Goal: Transaction & Acquisition: Purchase product/service

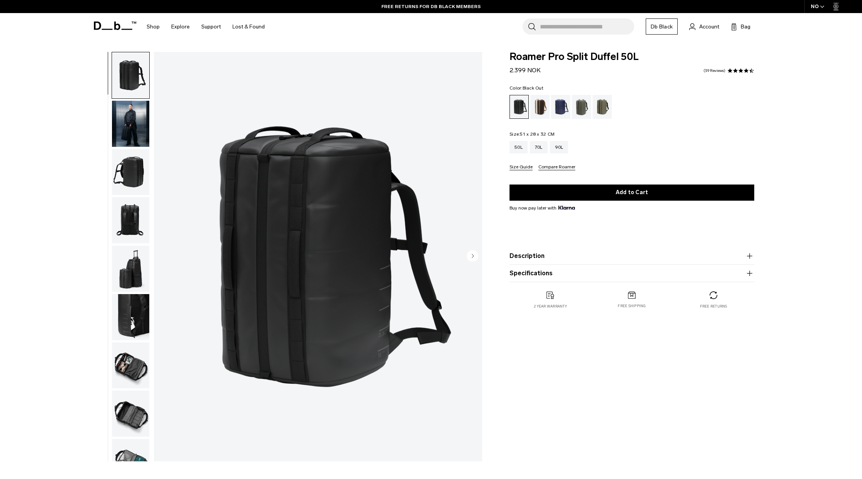
click at [111, 27] on icon at bounding box center [115, 26] width 42 height 8
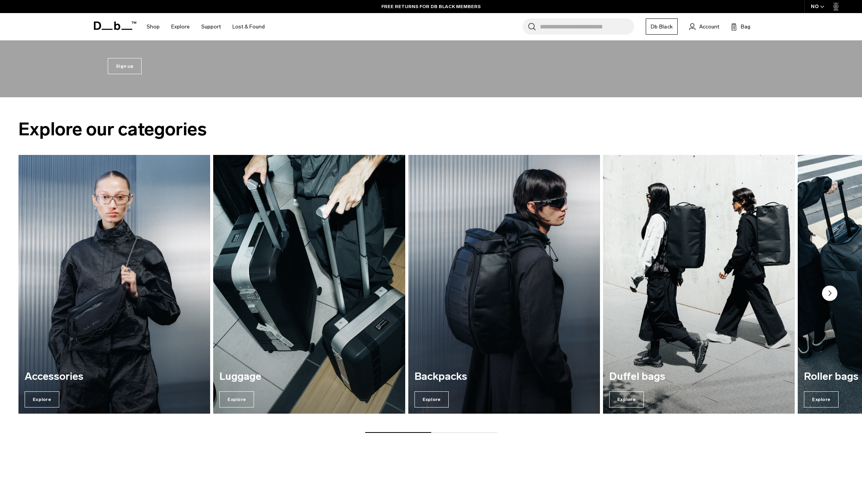
scroll to position [1203, 0]
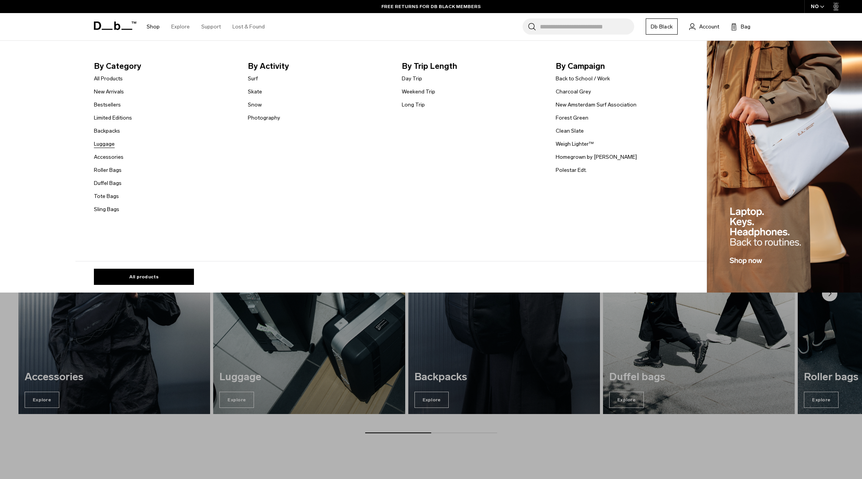
click at [105, 142] on link "Luggage" at bounding box center [104, 144] width 21 height 8
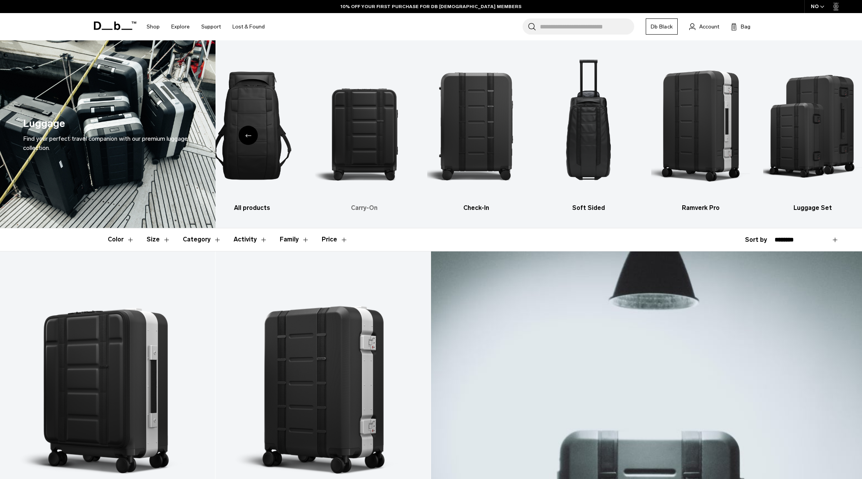
click at [376, 149] on img "2 / 6" at bounding box center [364, 126] width 98 height 148
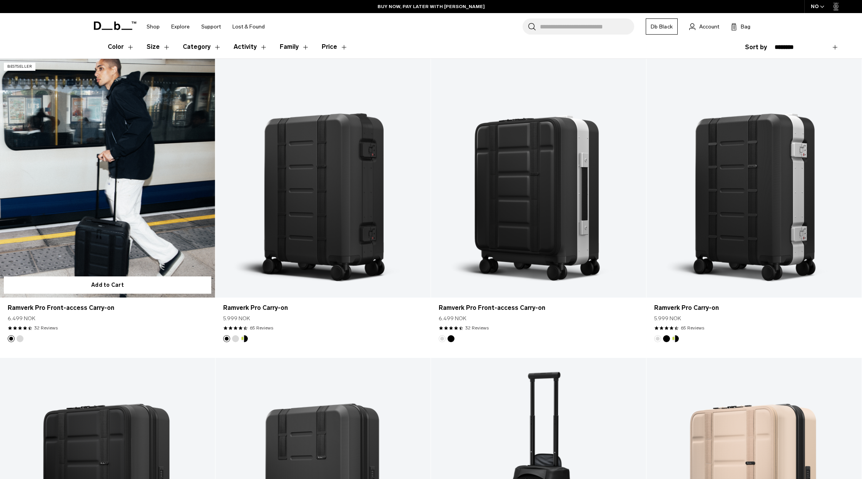
scroll to position [190, 0]
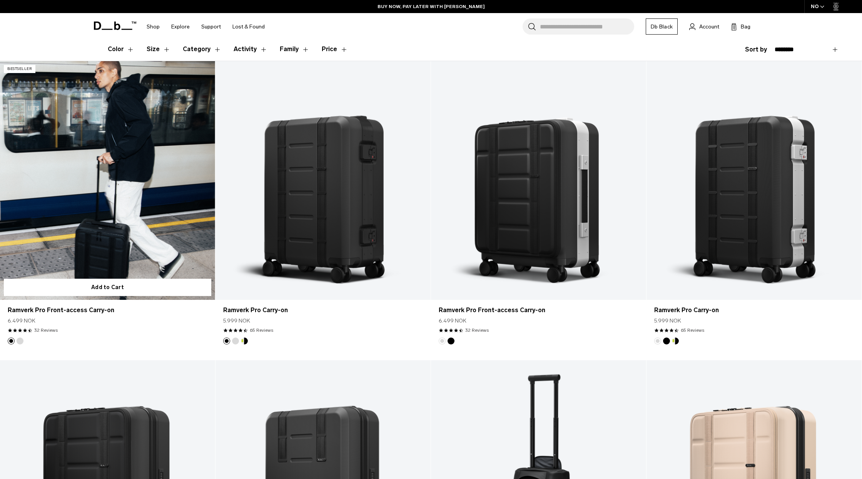
click at [131, 209] on link "Ramverk Pro Front-access Carry-on" at bounding box center [107, 180] width 215 height 239
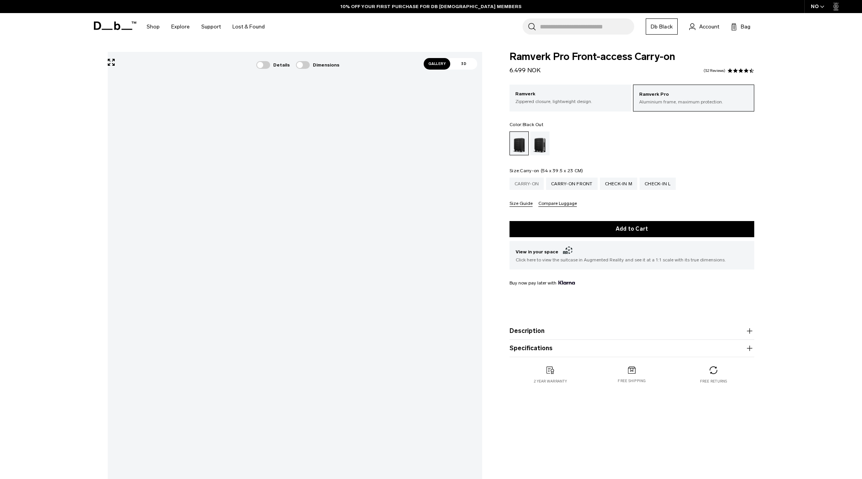
scroll to position [0, 0]
click at [524, 185] on div "Carry-on" at bounding box center [526, 183] width 34 height 12
click at [570, 185] on div "Carry-on Front" at bounding box center [572, 184] width 52 height 12
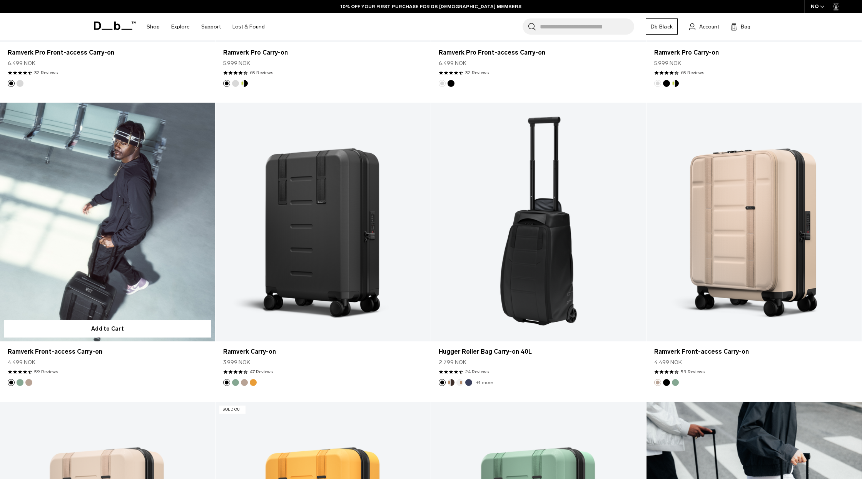
click at [140, 238] on link "Ramverk Front-access Carry-on" at bounding box center [107, 222] width 215 height 239
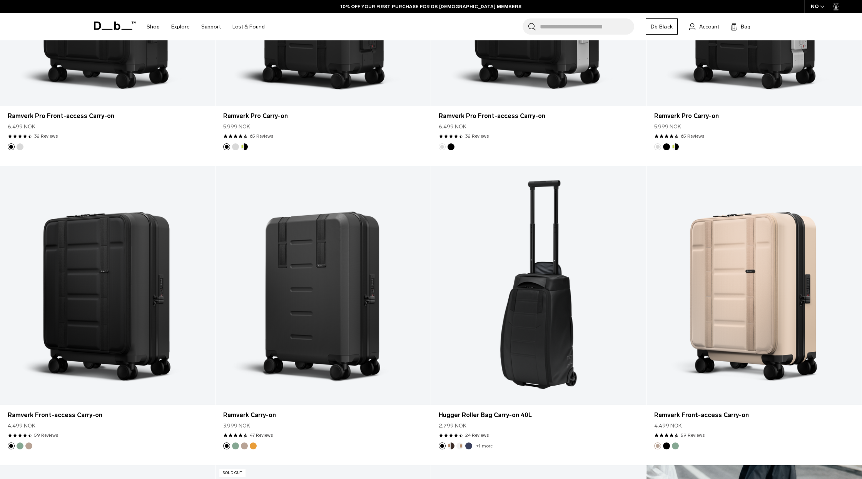
scroll to position [236, 0]
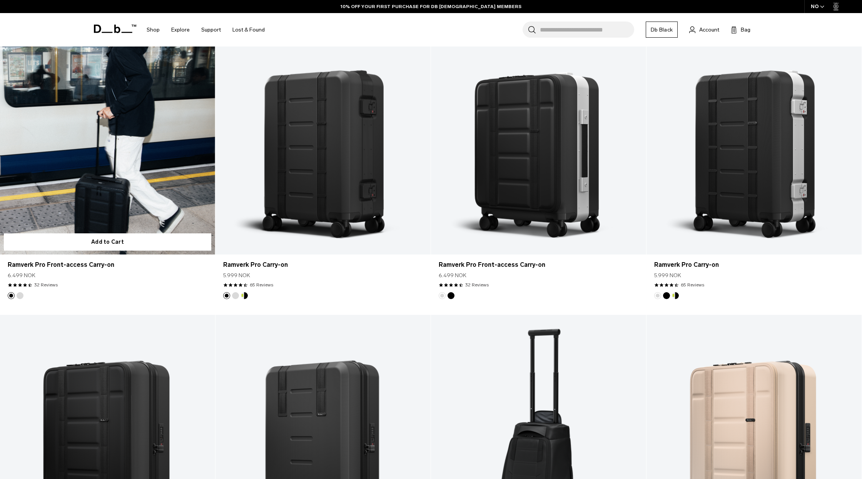
click at [127, 156] on link "Ramverk Pro Front-access Carry-on" at bounding box center [107, 135] width 215 height 239
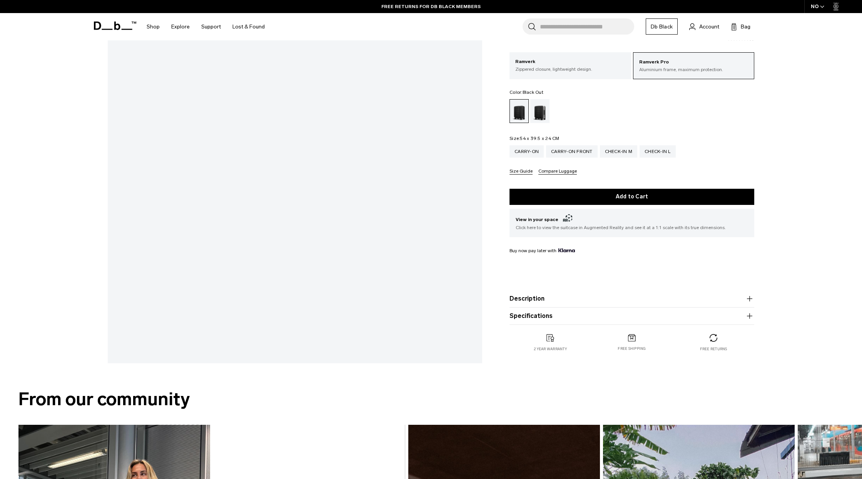
scroll to position [178, 0]
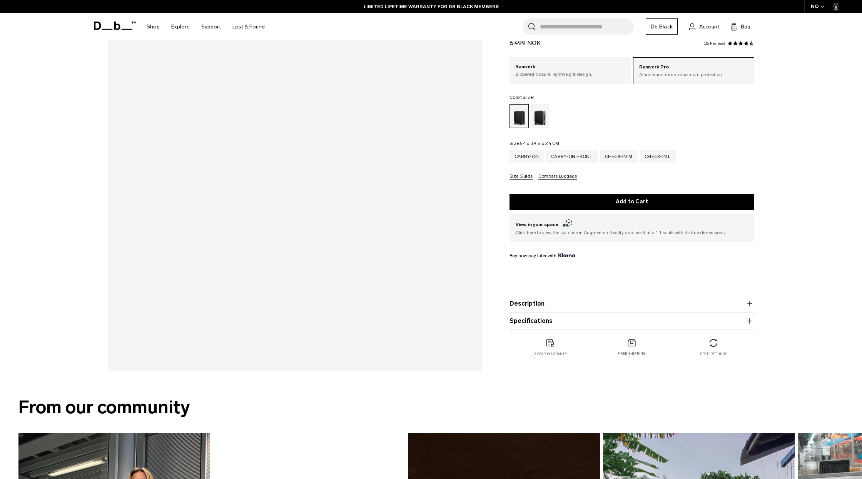
click at [541, 120] on div "Silver" at bounding box center [540, 116] width 20 height 24
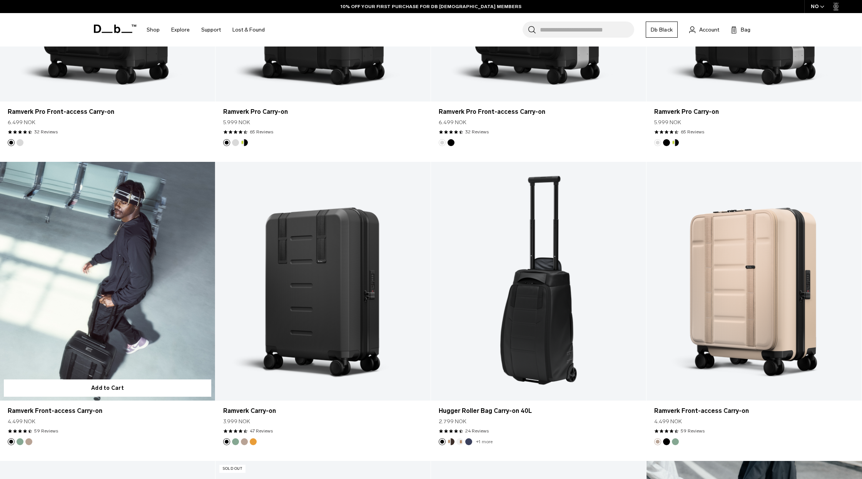
click at [140, 284] on link "Ramverk Front-access Carry-on" at bounding box center [107, 281] width 215 height 239
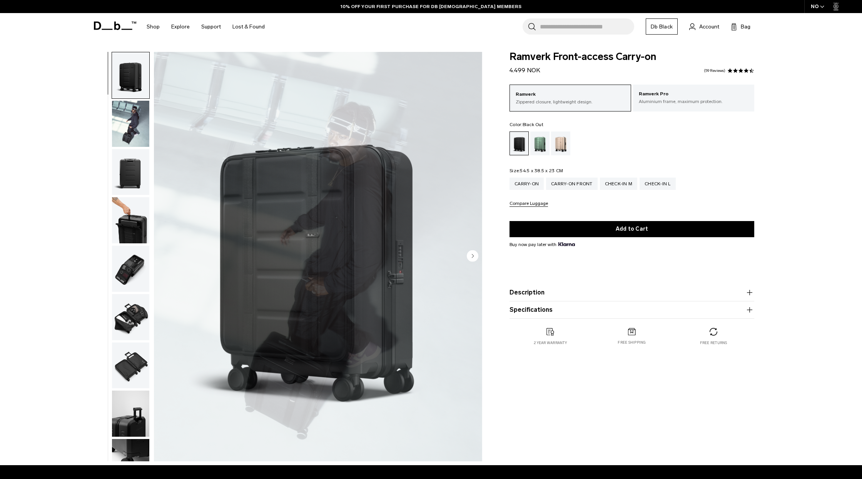
click at [282, 280] on img "1 / 11" at bounding box center [318, 257] width 328 height 410
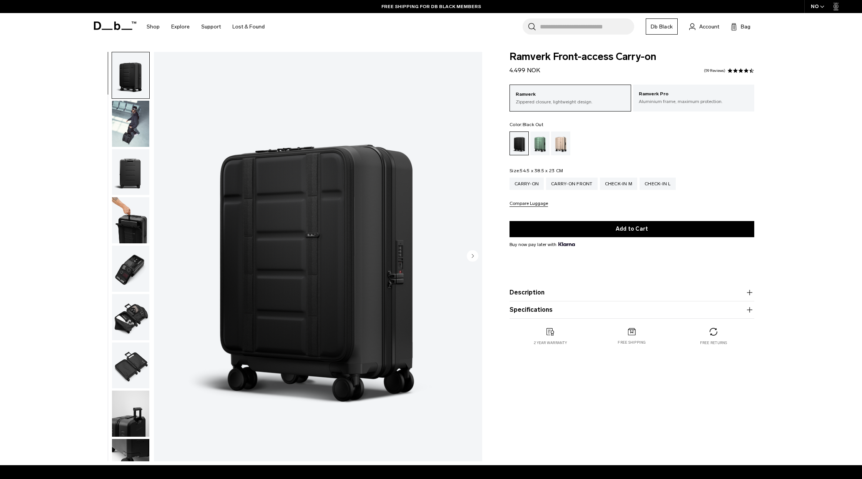
click at [472, 256] on icon "Next slide" at bounding box center [473, 255] width 2 height 3
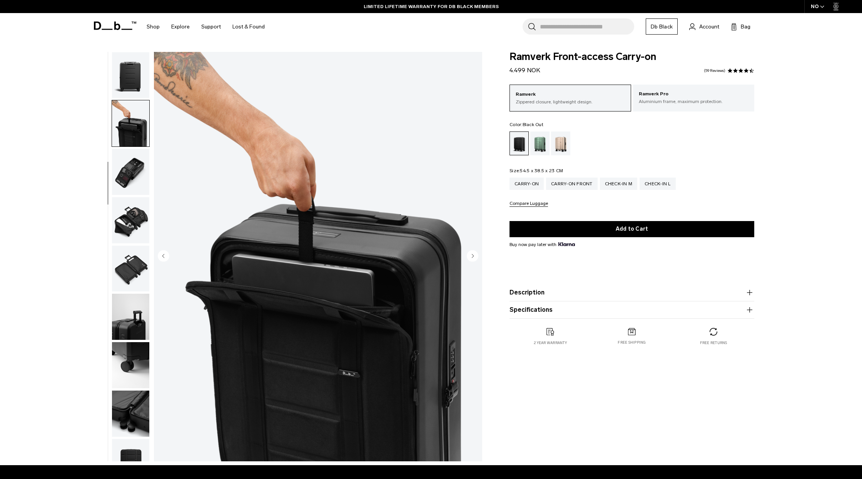
scroll to position [121, 0]
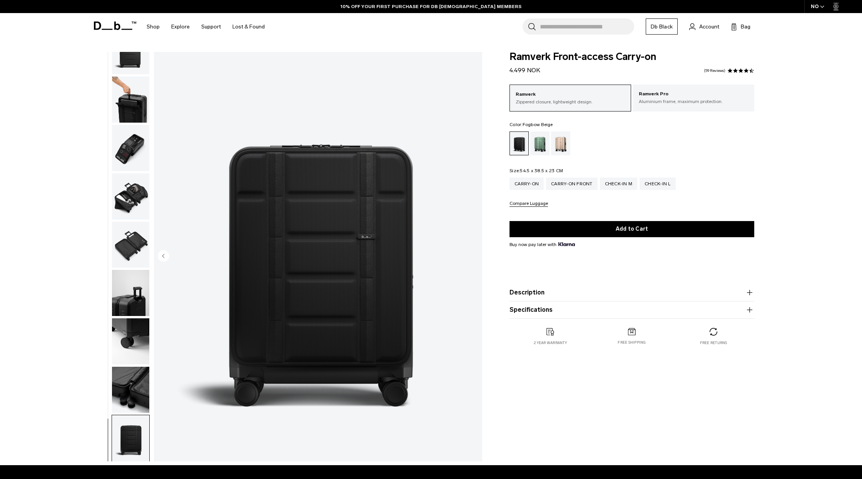
click at [556, 149] on div "Fogbow Beige" at bounding box center [561, 144] width 20 height 24
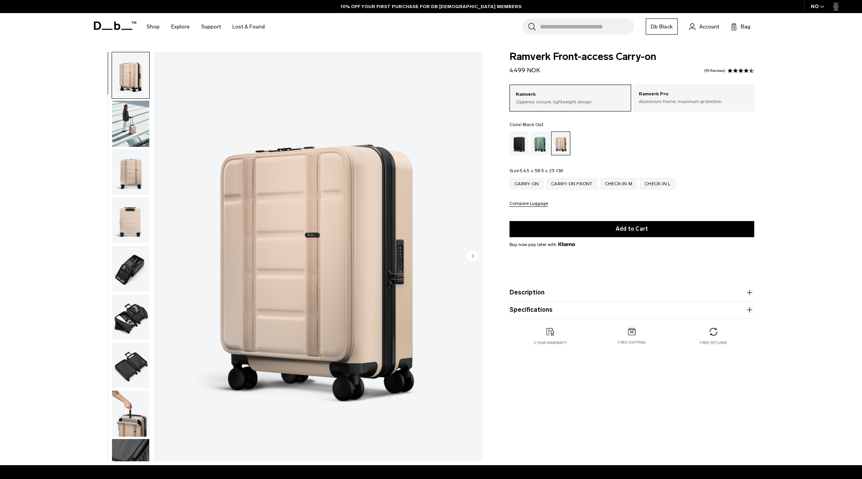
click at [515, 147] on div "Black Out" at bounding box center [519, 144] width 20 height 24
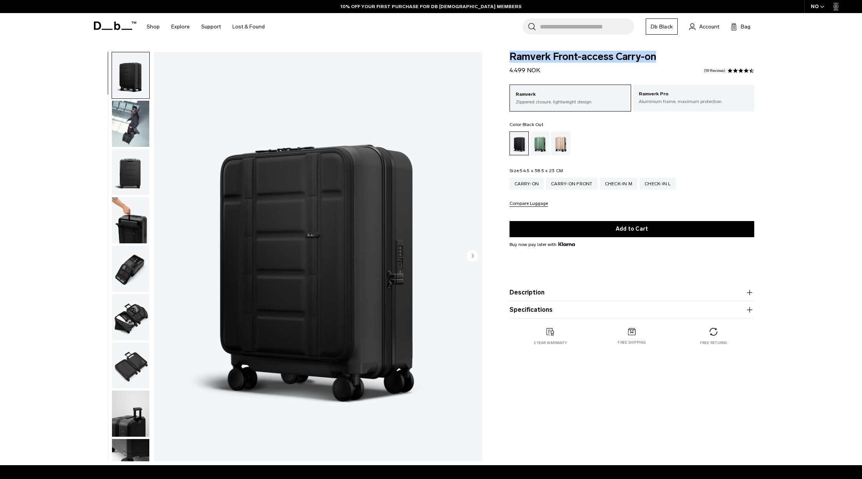
drag, startPoint x: 510, startPoint y: 56, endPoint x: 659, endPoint y: 55, distance: 148.9
click at [659, 55] on span "Ramverk Front-access Carry-on" at bounding box center [631, 57] width 245 height 10
copy span "Ramverk Front-access Carry-on"
click at [681, 133] on ul at bounding box center [631, 144] width 245 height 24
click at [472, 258] on circle "Next slide" at bounding box center [473, 256] width 12 height 12
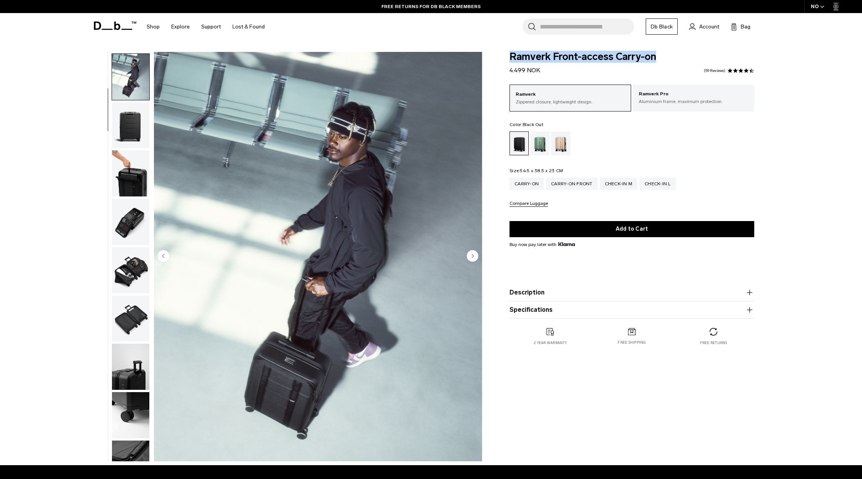
scroll to position [48, 0]
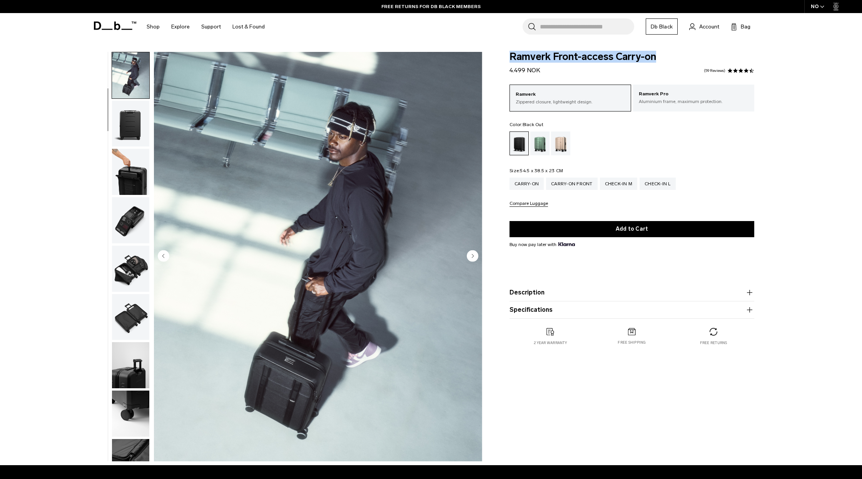
click at [472, 258] on circle "Next slide" at bounding box center [473, 256] width 12 height 12
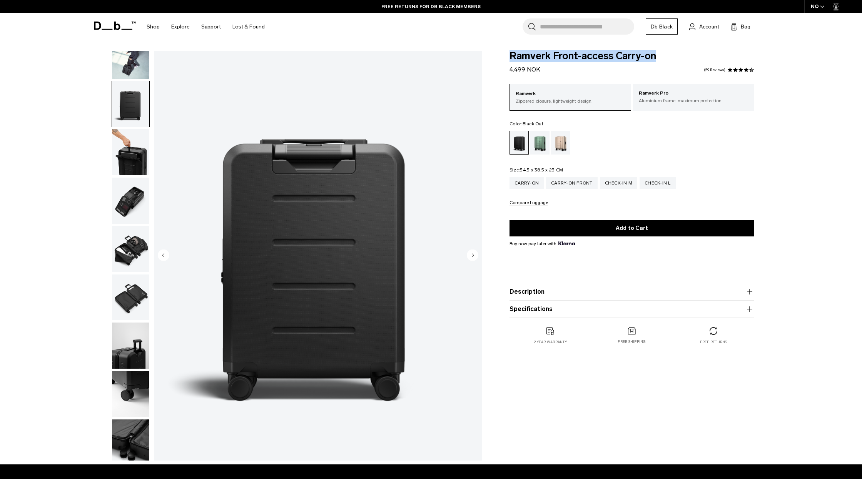
scroll to position [0, 0]
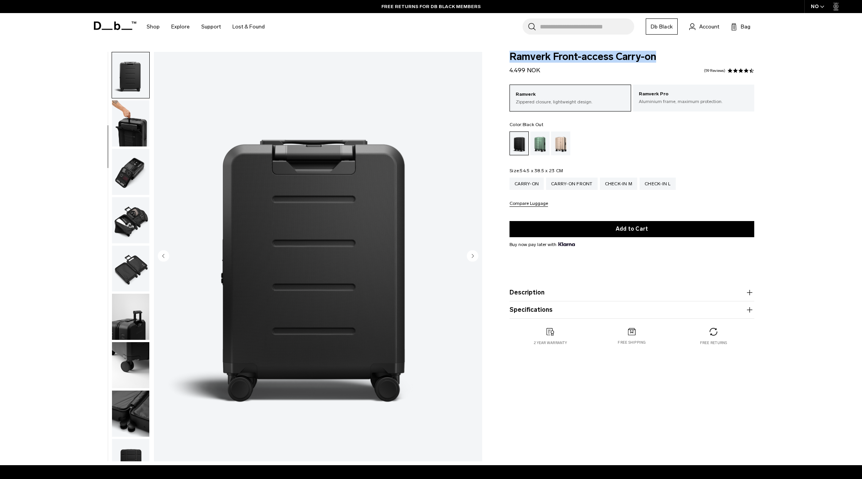
click at [472, 258] on circle "Next slide" at bounding box center [473, 256] width 12 height 12
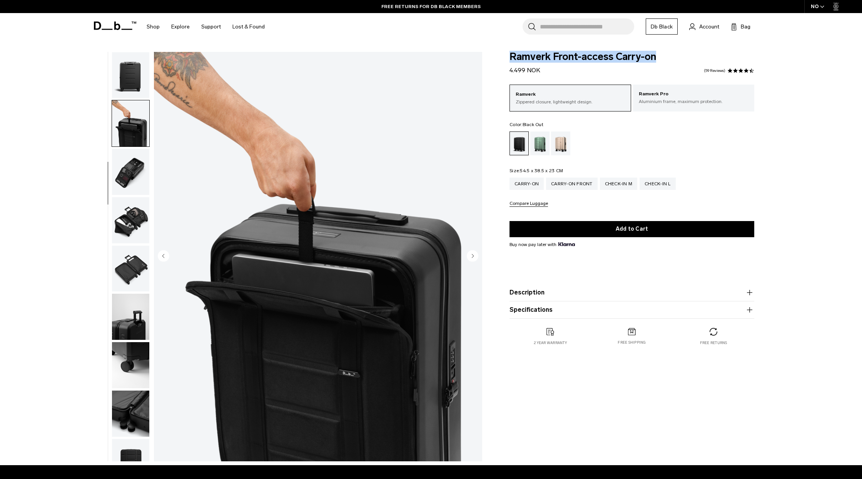
scroll to position [121, 0]
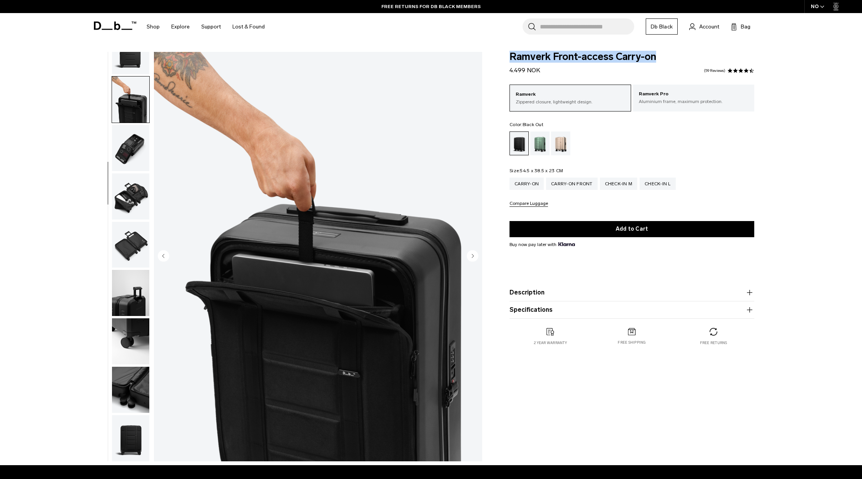
click at [472, 258] on circle "Next slide" at bounding box center [473, 256] width 12 height 12
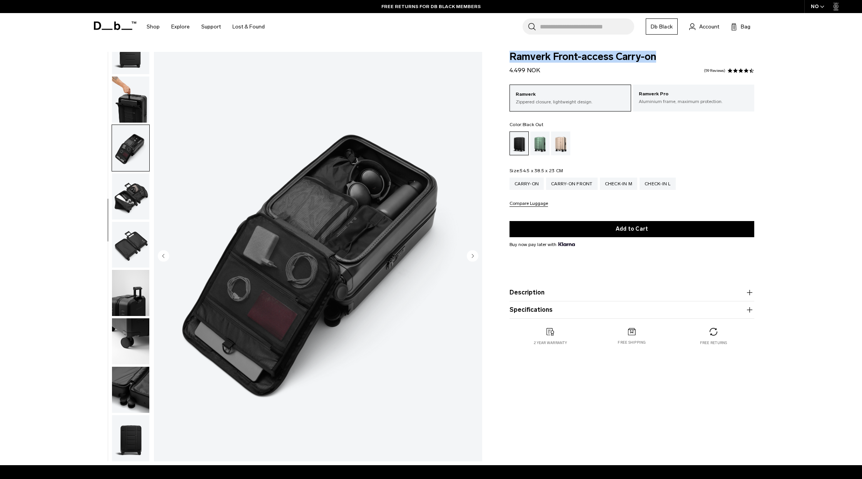
scroll to position [0, 0]
click at [472, 258] on circle "Next slide" at bounding box center [473, 256] width 12 height 12
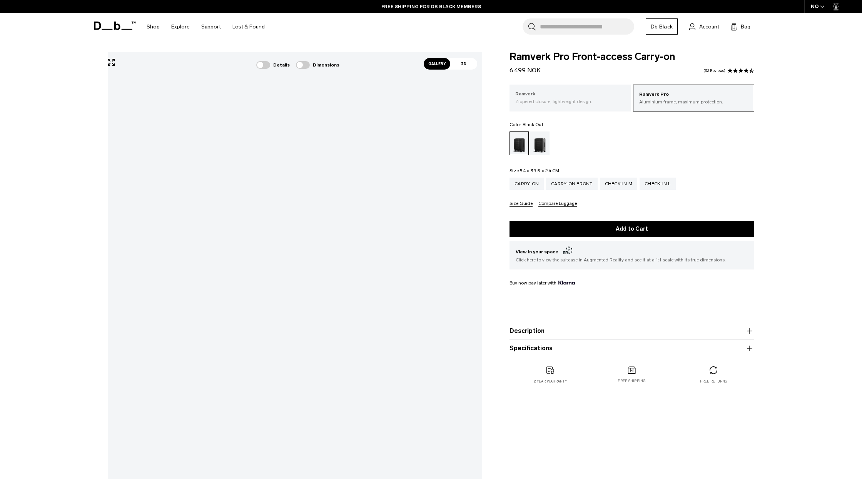
click at [547, 89] on div "Ramverk Zippered closure, lightweight design." at bounding box center [570, 98] width 122 height 26
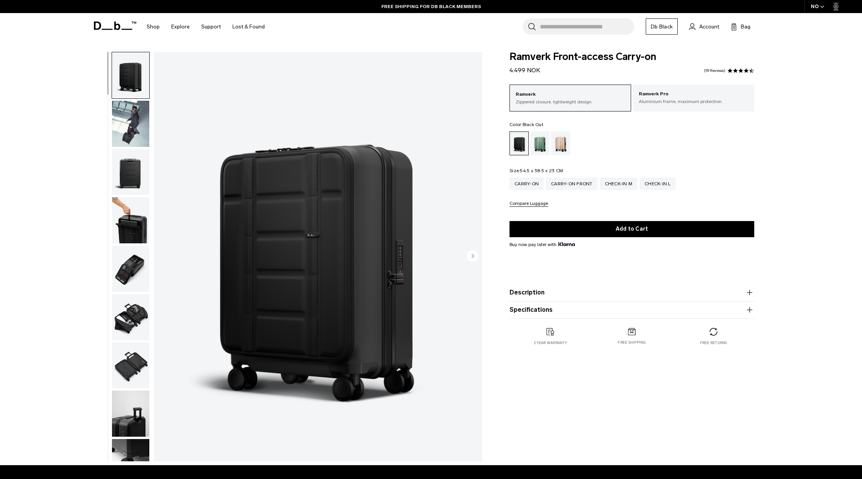
click at [853, 479] on div at bounding box center [431, 479] width 862 height 0
click at [793, 479] on div at bounding box center [431, 479] width 862 height 0
click at [825, 479] on div at bounding box center [431, 479] width 862 height 0
click at [814, 269] on div "**********" at bounding box center [431, 259] width 862 height 414
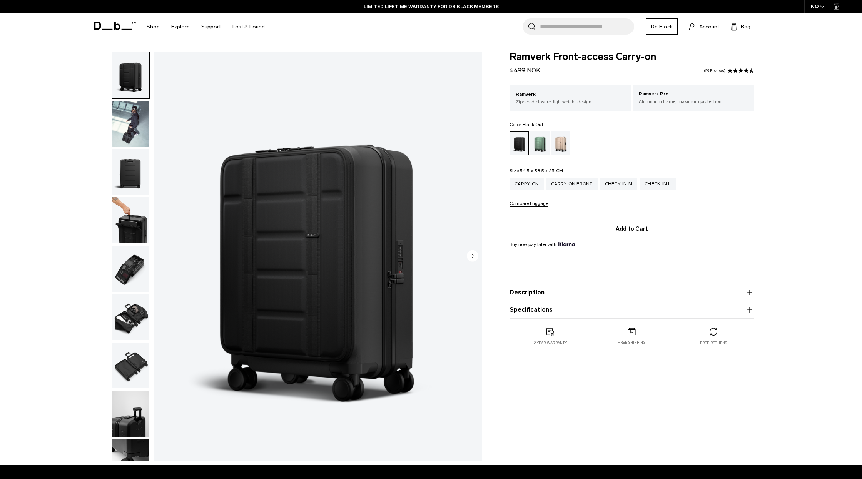
click at [621, 232] on button "Add to Cart" at bounding box center [631, 229] width 245 height 16
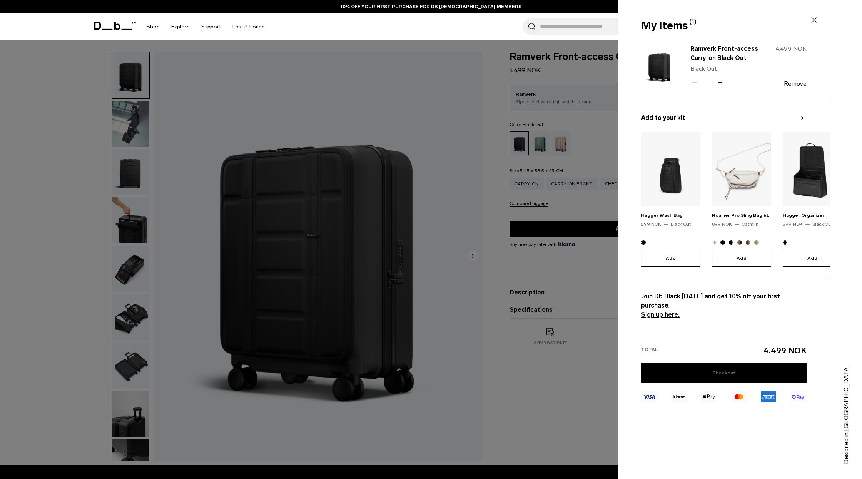
click at [707, 368] on link "Checkout" at bounding box center [723, 373] width 165 height 21
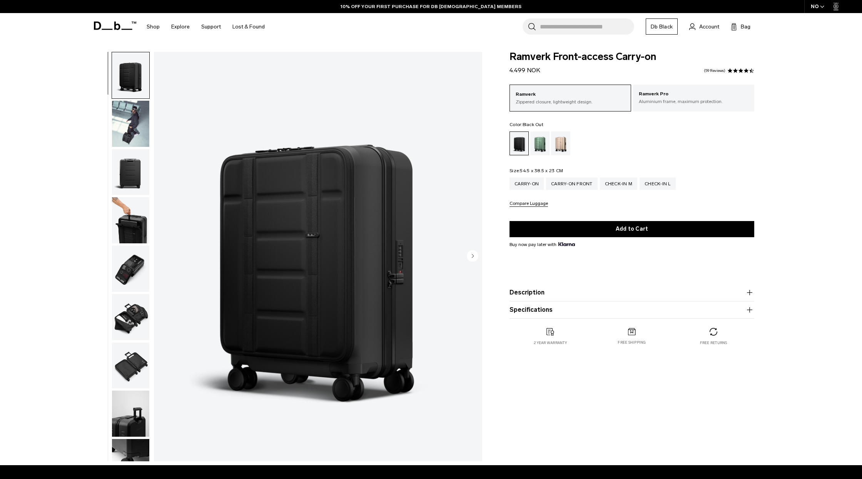
click at [859, 479] on div at bounding box center [431, 479] width 862 height 0
click at [832, 479] on div at bounding box center [431, 479] width 862 height 0
click at [801, 479] on div at bounding box center [431, 479] width 862 height 0
click at [827, 479] on div at bounding box center [431, 479] width 862 height 0
click at [740, 479] on div at bounding box center [431, 479] width 862 height 0
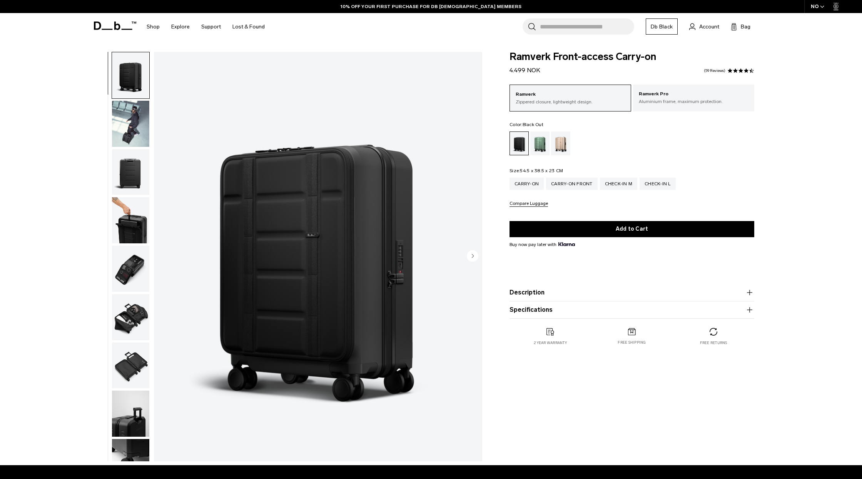
click at [793, 479] on div at bounding box center [431, 479] width 862 height 0
click at [701, 140] on ul at bounding box center [631, 144] width 245 height 24
click at [717, 15] on div "Search for Bags, Luggage... Search Close Trending Products All Products Hugger …" at bounding box center [520, 26] width 501 height 27
click at [859, 479] on div at bounding box center [431, 479] width 862 height 0
click at [741, 27] on span "Bag" at bounding box center [746, 27] width 10 height 8
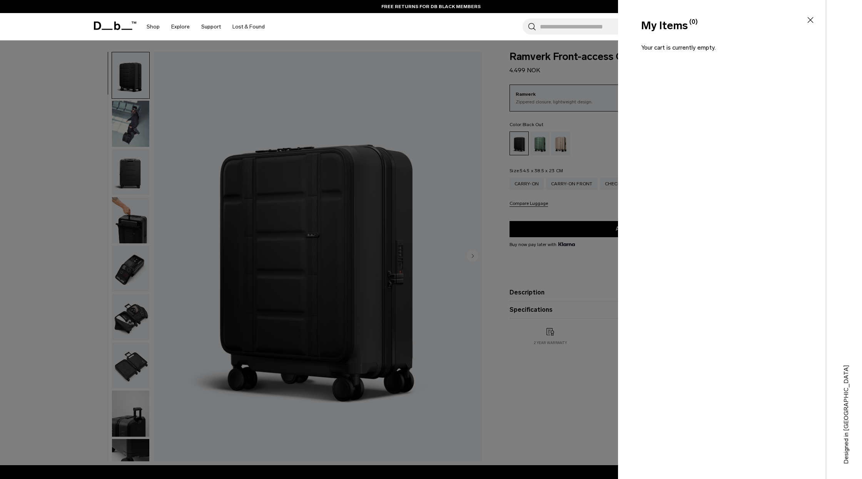
click at [471, 93] on div at bounding box center [431, 239] width 862 height 479
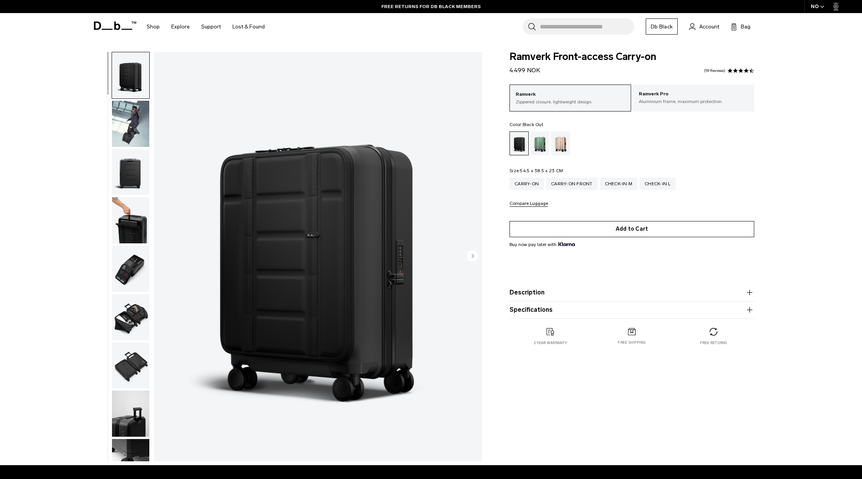
click at [644, 232] on button "Add to Cart" at bounding box center [631, 229] width 245 height 16
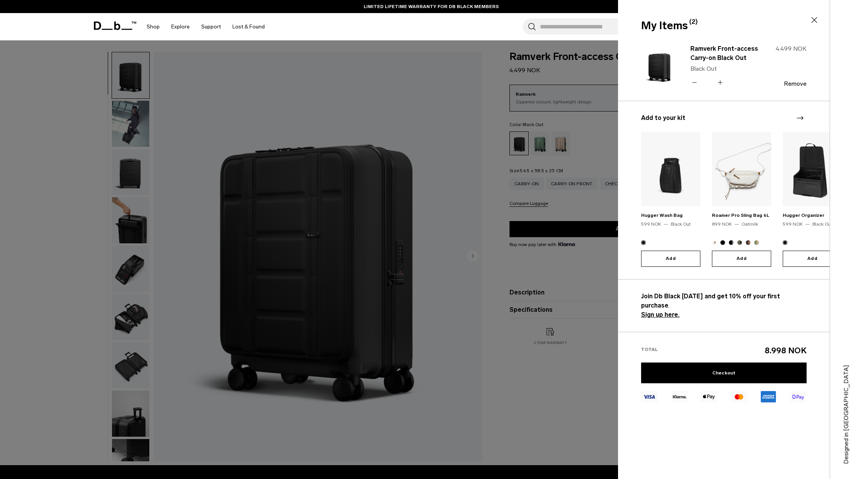
click at [694, 81] on icon at bounding box center [694, 82] width 7 height 11
click at [725, 366] on link "Checkout" at bounding box center [723, 373] width 165 height 21
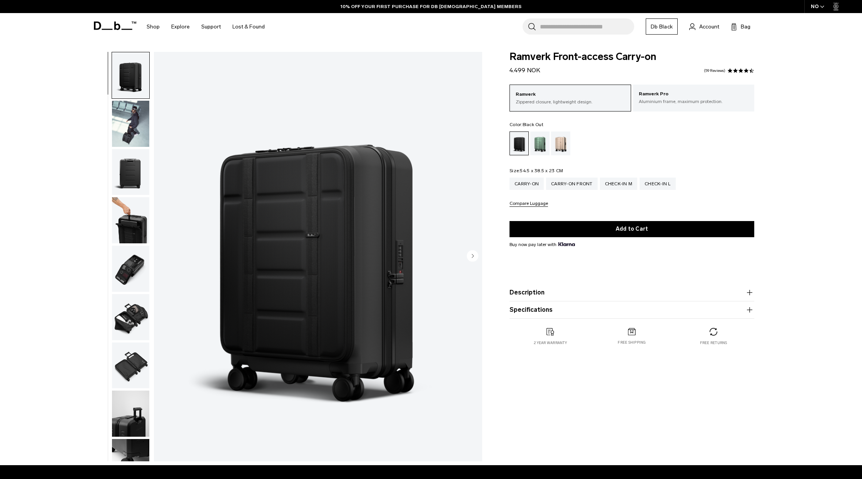
click at [846, 479] on div at bounding box center [431, 479] width 862 height 0
click at [805, 479] on div at bounding box center [431, 479] width 862 height 0
click at [828, 479] on div at bounding box center [431, 479] width 862 height 0
click at [644, 158] on div "Ramverk Zippered closure, lightweight design. Ramverk Pro Aluminium frame, maxi…" at bounding box center [631, 146] width 245 height 122
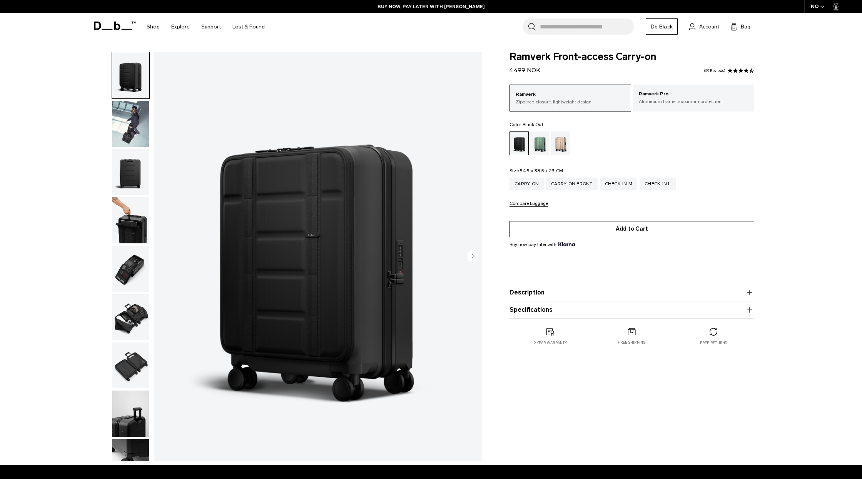
click at [629, 232] on button "Add to Cart" at bounding box center [631, 229] width 245 height 16
